Goal: Task Accomplishment & Management: Manage account settings

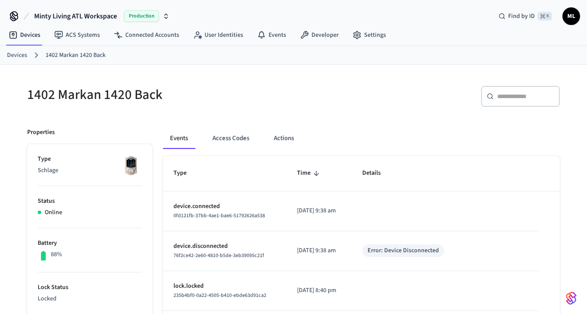
click at [22, 50] on ol "Devices 1402 Markan 1420 Back" at bounding box center [297, 55] width 580 height 11
click at [21, 51] on link "Devices" at bounding box center [17, 55] width 20 height 9
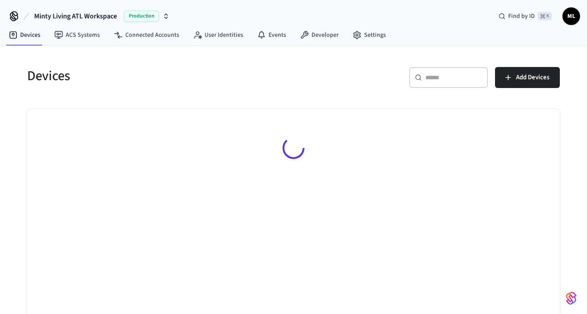
click at [473, 75] on input "text" at bounding box center [454, 77] width 57 height 9
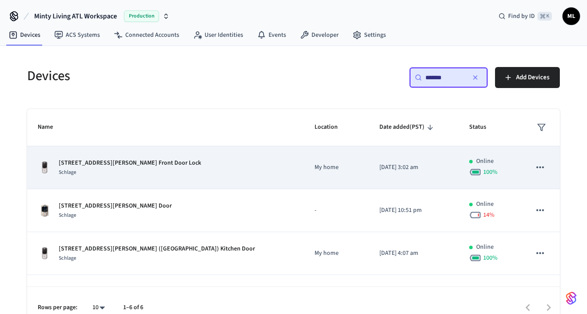
type input "*******"
click at [304, 170] on td "My home" at bounding box center [336, 167] width 65 height 43
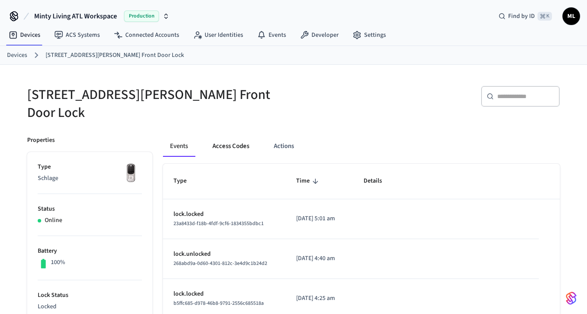
click at [228, 136] on button "Access Codes" at bounding box center [231, 146] width 51 height 21
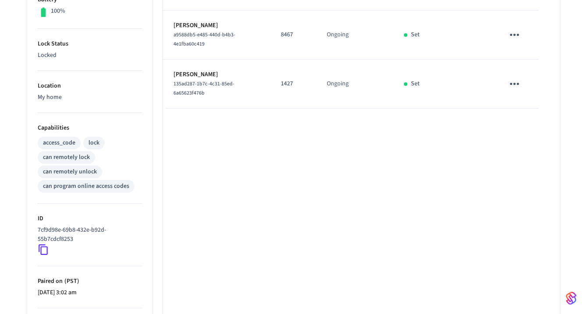
scroll to position [207, 0]
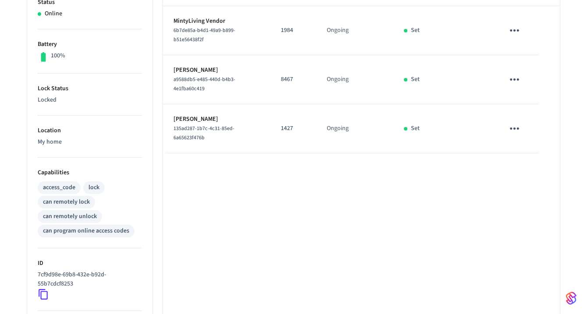
click at [284, 124] on p "1427" at bounding box center [293, 128] width 25 height 9
copy p "1427"
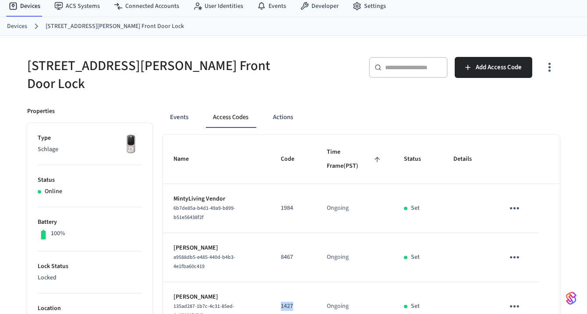
scroll to position [65, 0]
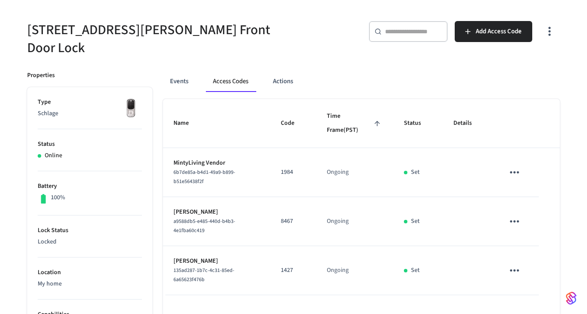
click at [494, 39] on button "Add Access Code" at bounding box center [494, 31] width 78 height 21
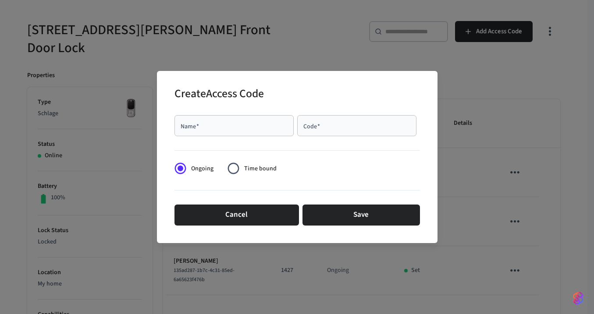
click at [282, 116] on div "Name   *" at bounding box center [233, 125] width 119 height 21
type input "*"
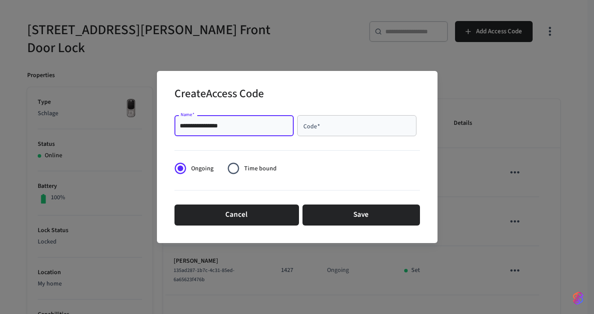
type input "**********"
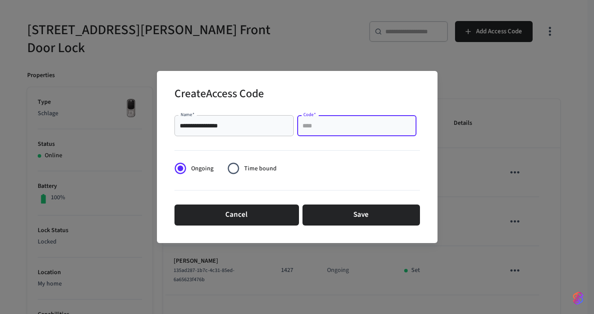
click at [336, 134] on div "Code   *" at bounding box center [356, 125] width 119 height 21
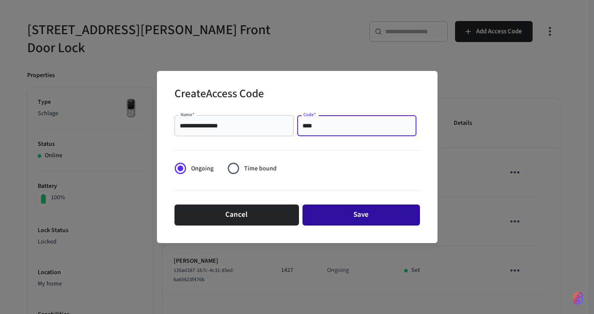
type input "****"
click at [370, 213] on button "Save" at bounding box center [360, 215] width 117 height 21
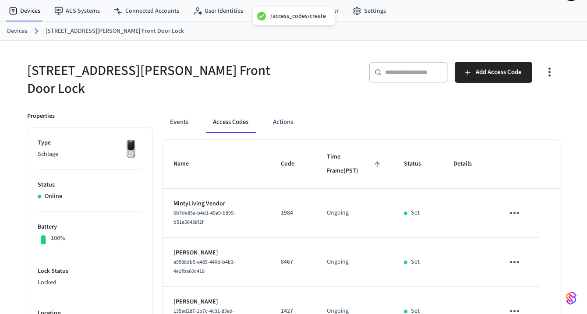
scroll to position [0, 0]
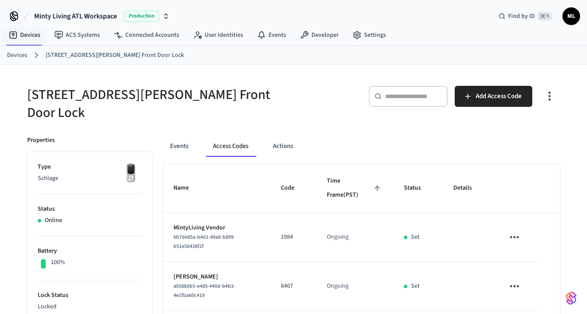
click at [18, 55] on link "Devices" at bounding box center [17, 55] width 20 height 9
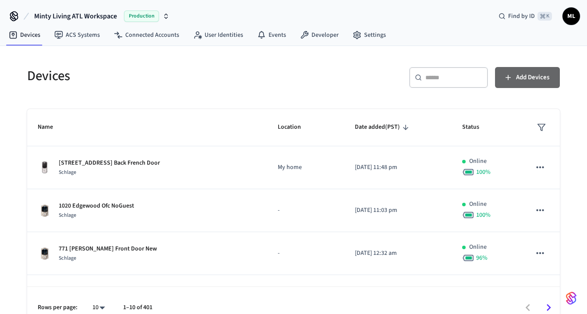
drag, startPoint x: 499, startPoint y: 81, endPoint x: 457, endPoint y: 85, distance: 42.3
click at [499, 81] on button "Add Devices" at bounding box center [527, 77] width 65 height 21
click at [457, 85] on div "​ ​" at bounding box center [448, 77] width 79 height 21
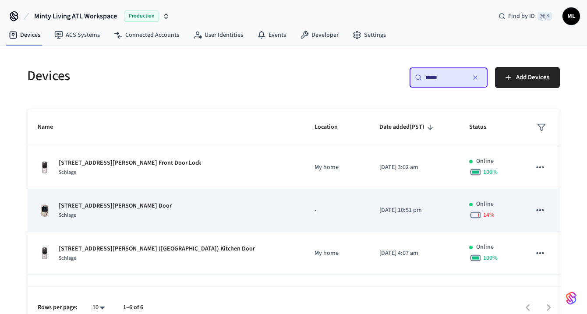
type input "*****"
click at [369, 202] on td "[DATE] 10:51 pm" at bounding box center [414, 210] width 90 height 43
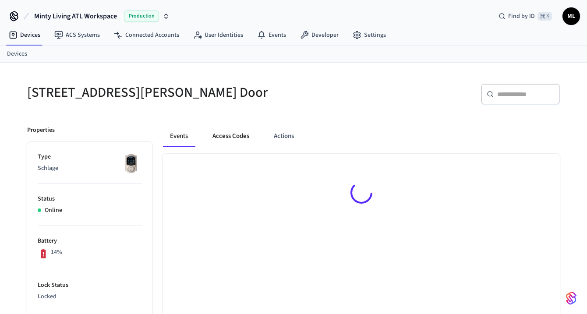
click at [236, 139] on button "Access Codes" at bounding box center [231, 136] width 51 height 21
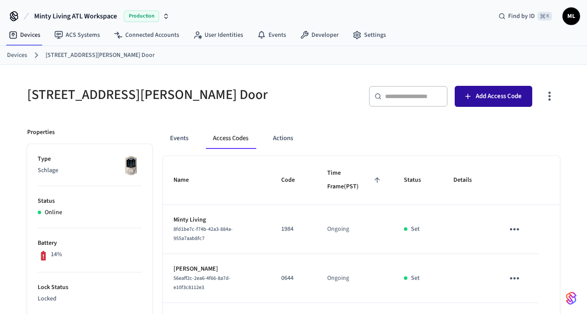
click at [506, 91] on span "Add Access Code" at bounding box center [499, 96] width 46 height 11
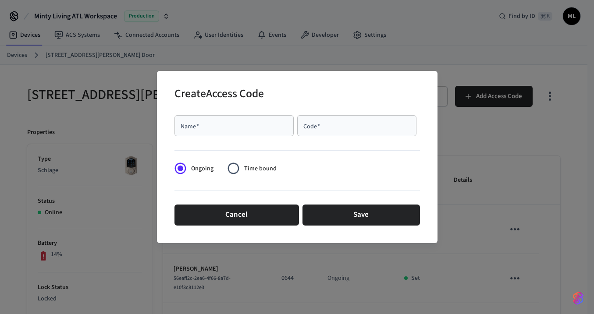
click at [218, 143] on div at bounding box center [296, 149] width 245 height 18
click at [218, 132] on div "Name   *" at bounding box center [233, 125] width 119 height 21
type input "*"
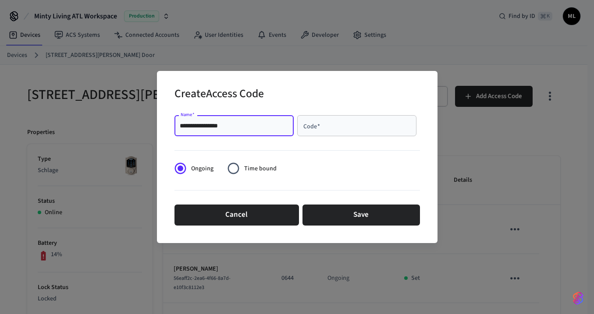
type input "**********"
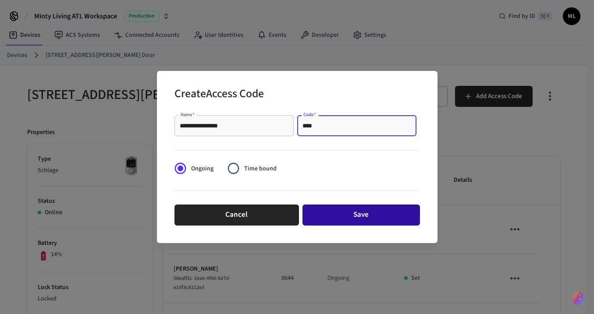
type input "****"
click at [343, 213] on button "Save" at bounding box center [360, 215] width 117 height 21
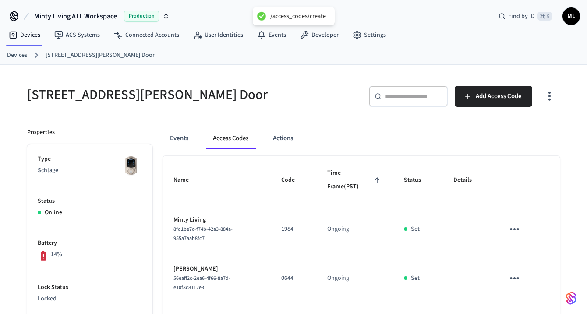
click at [16, 54] on link "Devices" at bounding box center [17, 55] width 20 height 9
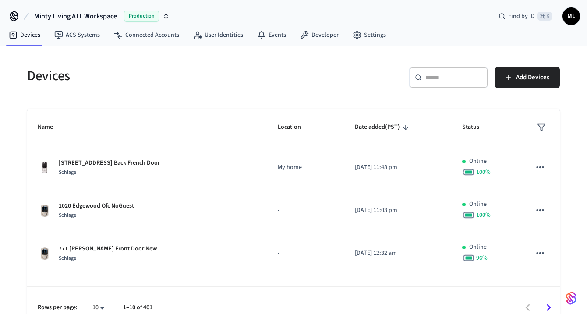
click at [467, 81] on input "text" at bounding box center [454, 77] width 57 height 9
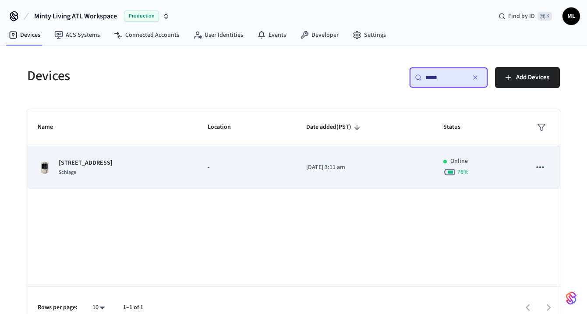
type input "*****"
click at [187, 174] on div "512 Rock Springs Rd NE CH Schlage" at bounding box center [112, 168] width 149 height 18
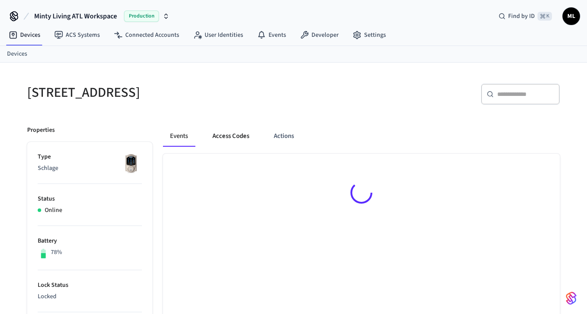
click at [244, 138] on button "Access Codes" at bounding box center [231, 136] width 51 height 21
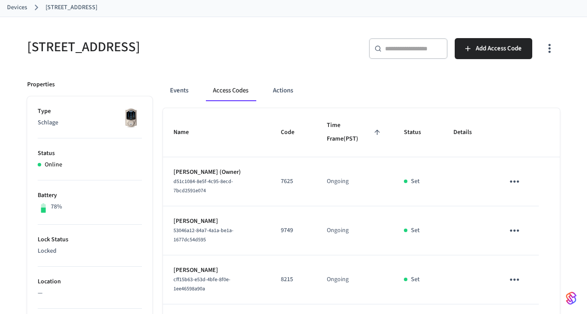
scroll to position [5, 0]
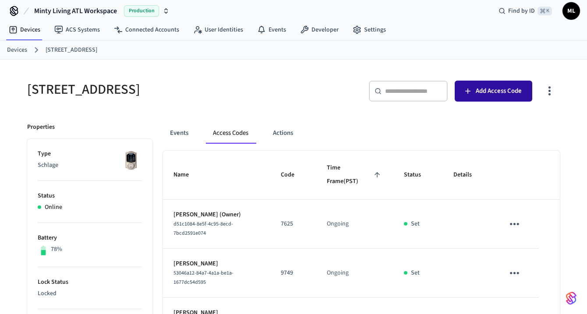
click at [499, 92] on span "Add Access Code" at bounding box center [499, 90] width 46 height 11
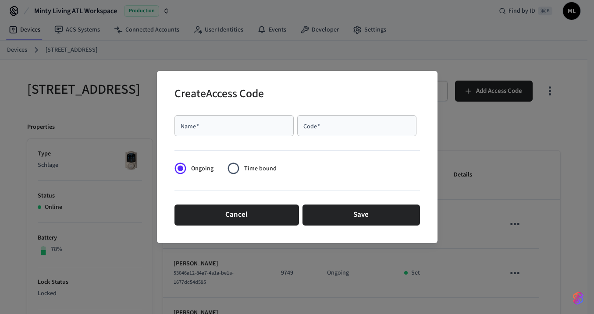
click at [225, 125] on input "Name   *" at bounding box center [234, 125] width 109 height 9
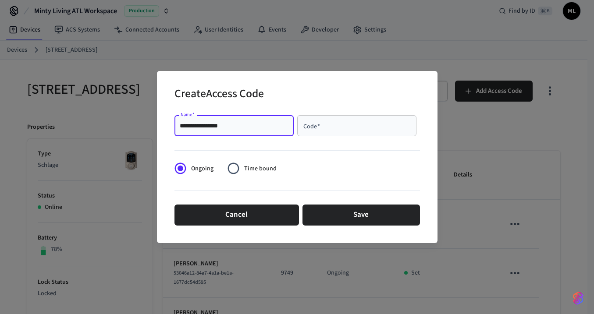
type input "**********"
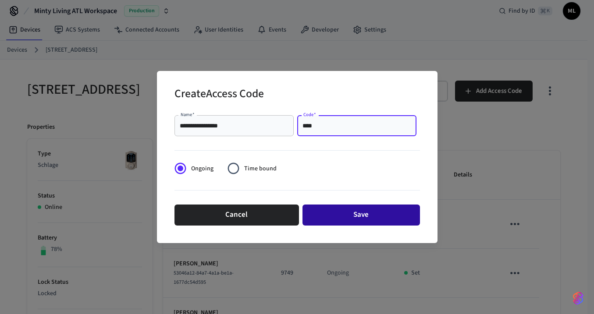
type input "****"
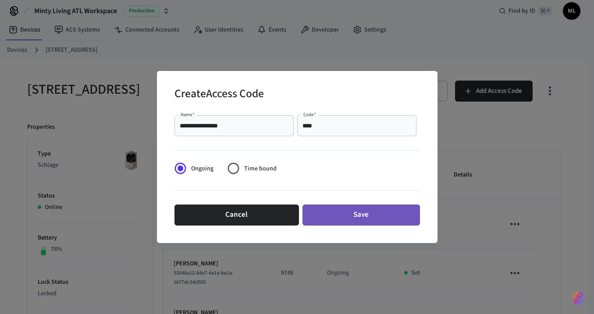
click at [344, 215] on button "Save" at bounding box center [360, 215] width 117 height 21
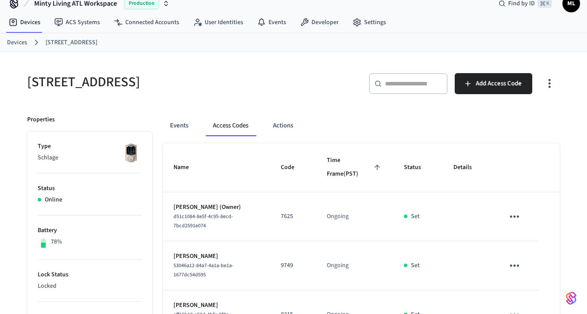
scroll to position [0, 0]
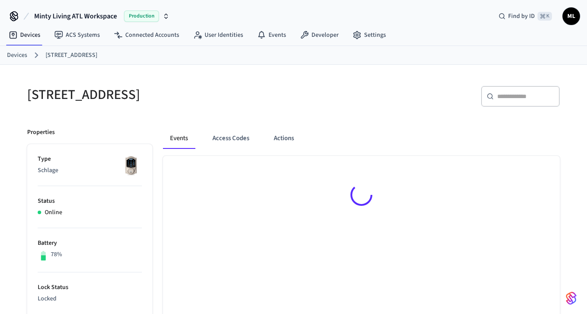
click at [24, 55] on link "Devices" at bounding box center [17, 55] width 20 height 9
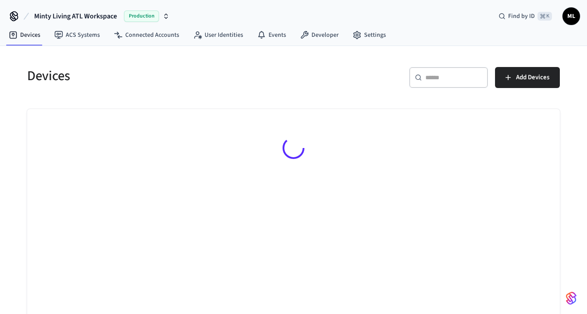
click at [423, 73] on div "​ ​" at bounding box center [448, 77] width 79 height 21
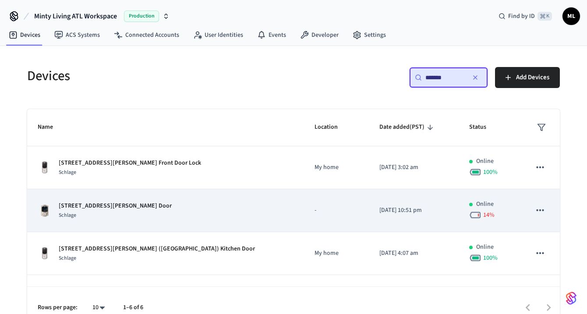
type input "*******"
click at [245, 224] on td "[STREET_ADDRESS][PERSON_NAME] MH Front Door Schlage" at bounding box center [165, 210] width 277 height 43
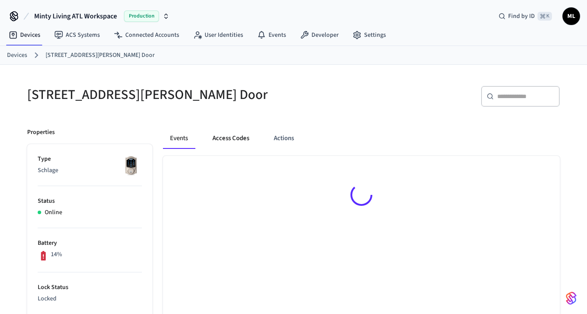
click at [238, 136] on button "Access Codes" at bounding box center [231, 138] width 51 height 21
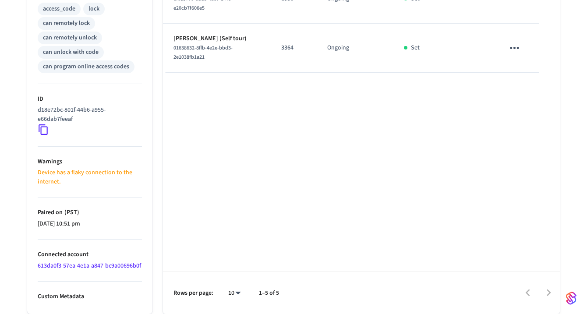
scroll to position [305, 0]
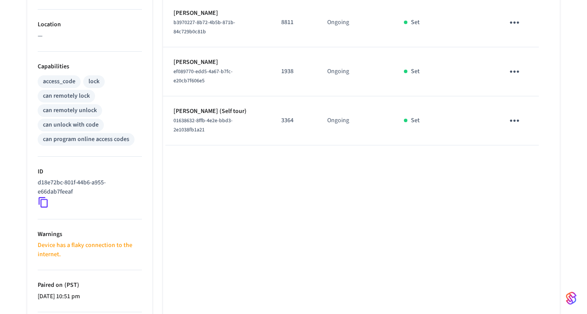
click at [518, 117] on icon "sticky table" at bounding box center [515, 121] width 14 height 14
click at [541, 166] on li "Delete" at bounding box center [536, 162] width 42 height 23
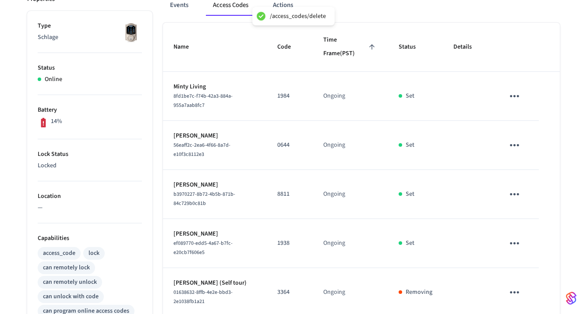
scroll to position [192, 0]
